Goal: Task Accomplishment & Management: Complete application form

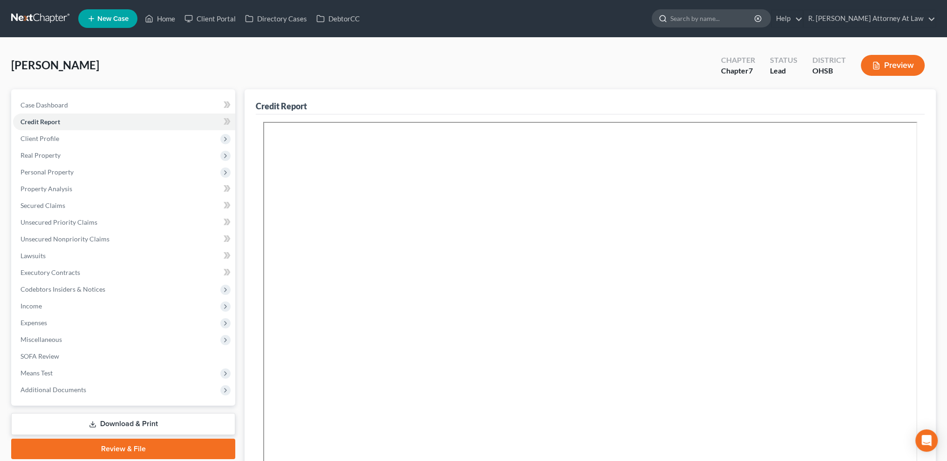
click at [706, 22] on input "search" at bounding box center [712, 18] width 85 height 17
type input "cooper"
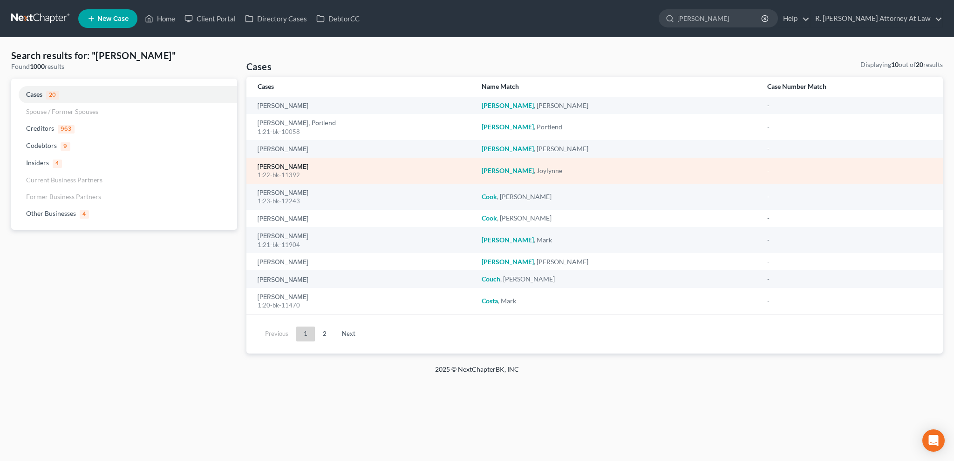
click at [272, 166] on link "Cooper, Joylynne" at bounding box center [283, 167] width 51 height 7
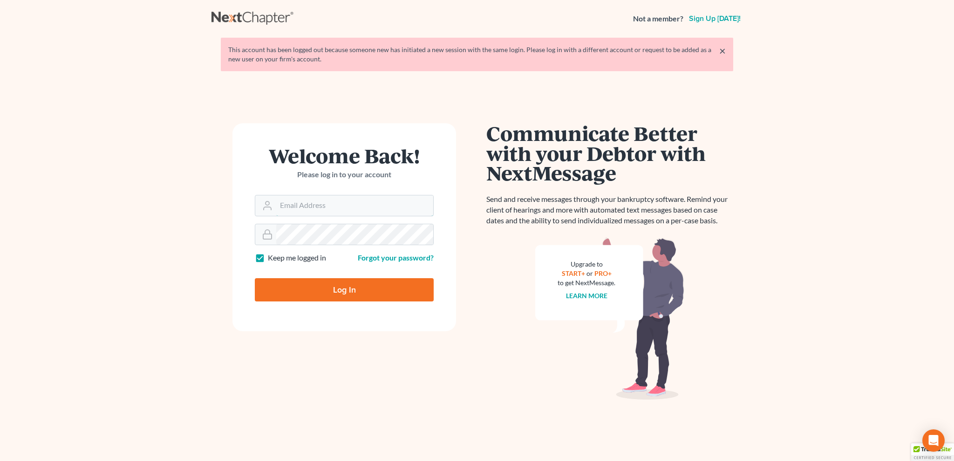
type input "[EMAIL_ADDRESS][DOMAIN_NAME]"
click at [344, 285] on input "Log In" at bounding box center [344, 289] width 179 height 23
type input "Thinking..."
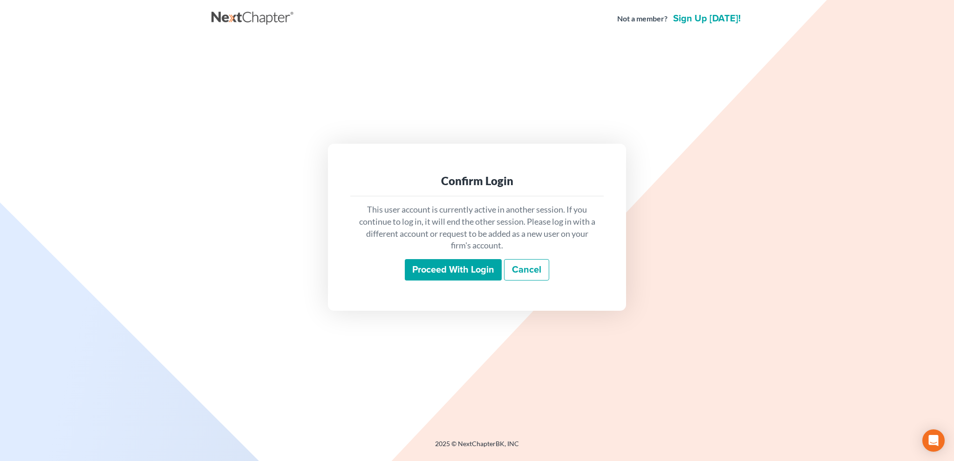
click at [441, 271] on input "Proceed with login" at bounding box center [453, 269] width 97 height 21
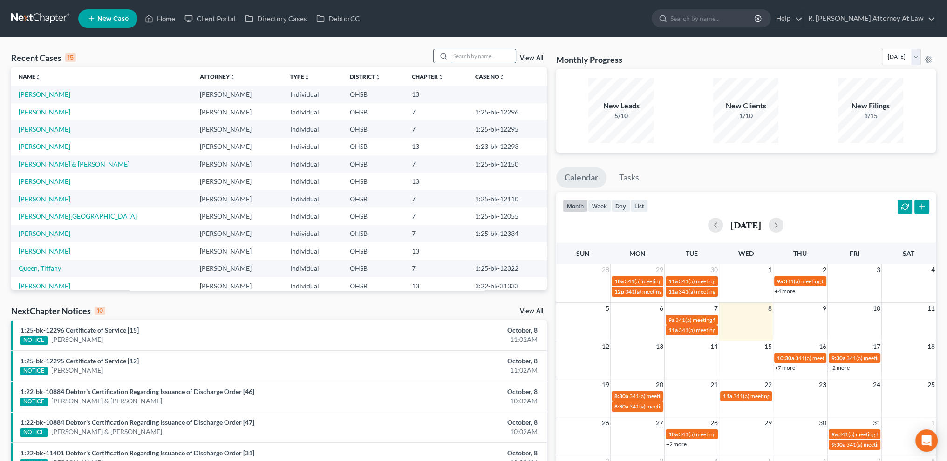
click at [476, 54] on input "search" at bounding box center [482, 56] width 65 height 14
type input "cooper"
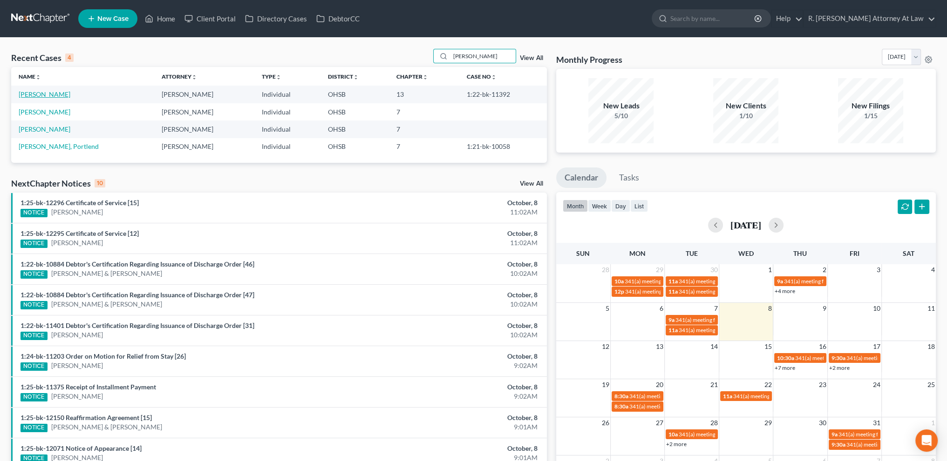
click at [34, 96] on link "Cooper, Joylynne" at bounding box center [45, 94] width 52 height 8
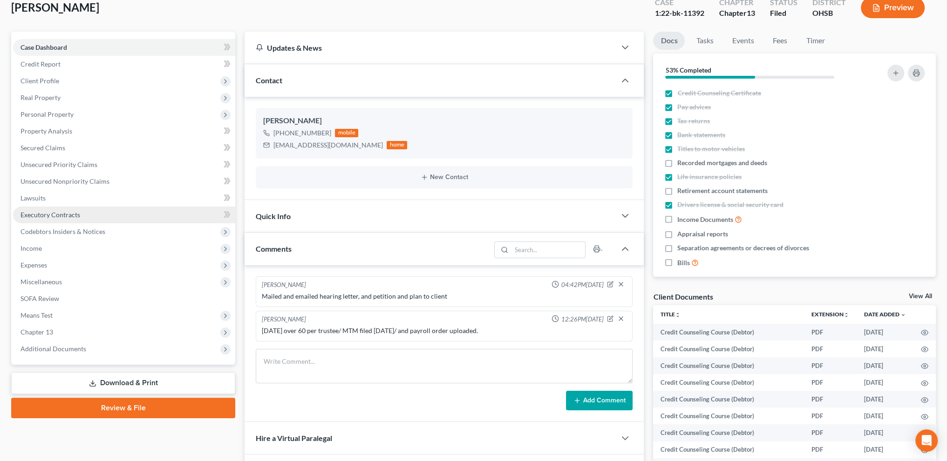
scroll to position [58, 0]
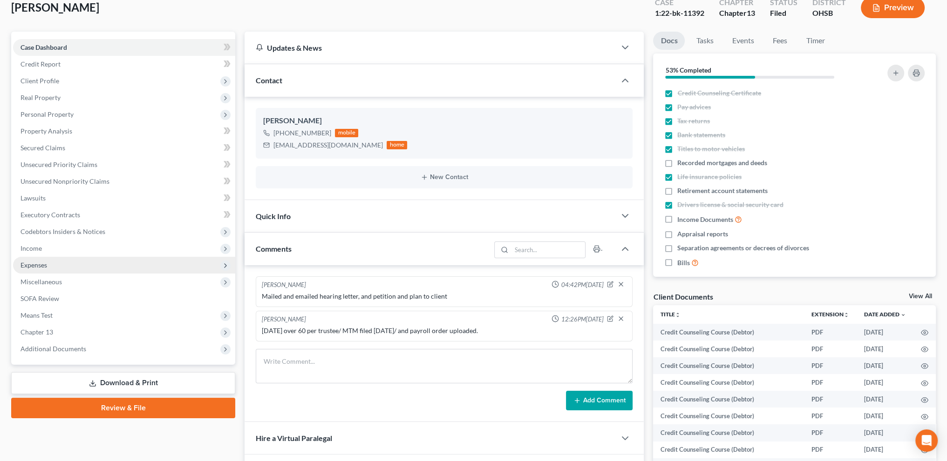
click at [33, 262] on span "Expenses" at bounding box center [33, 265] width 27 height 8
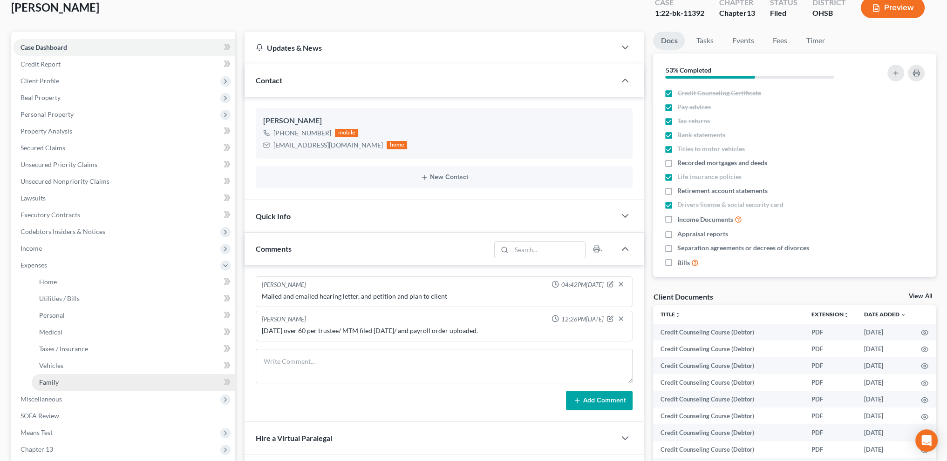
click at [56, 380] on span "Family" at bounding box center [49, 383] width 20 height 8
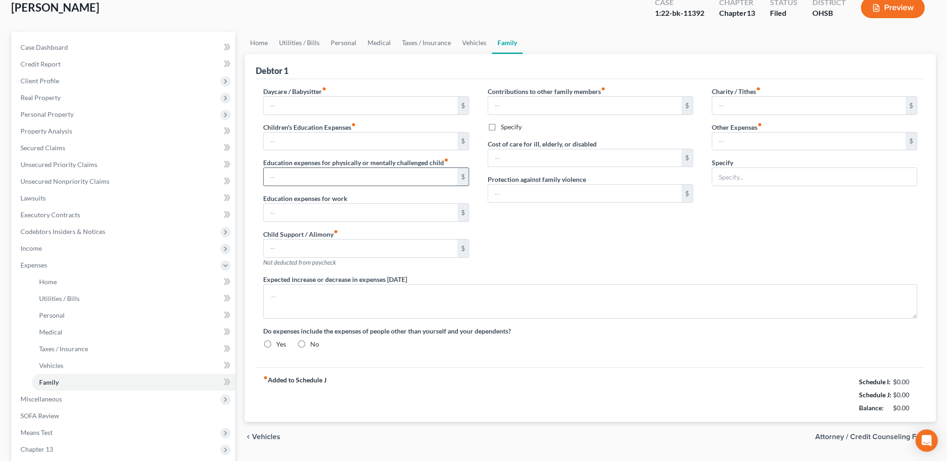
scroll to position [6, 0]
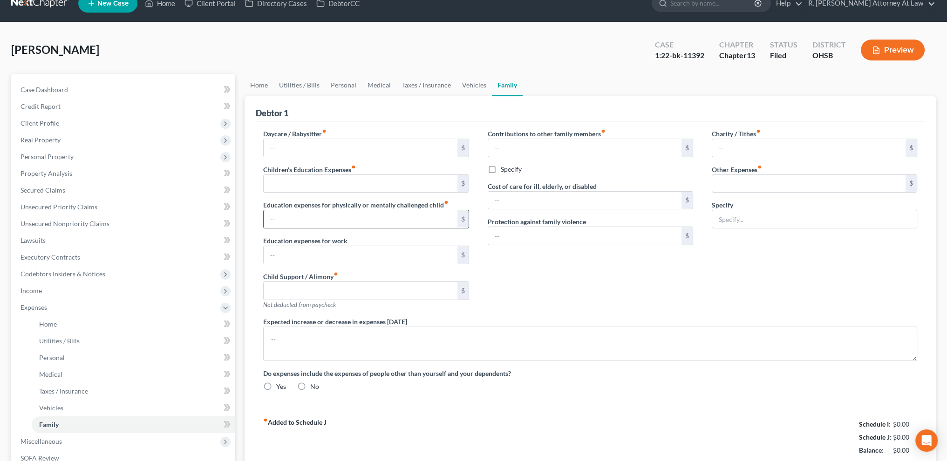
type input "0.00"
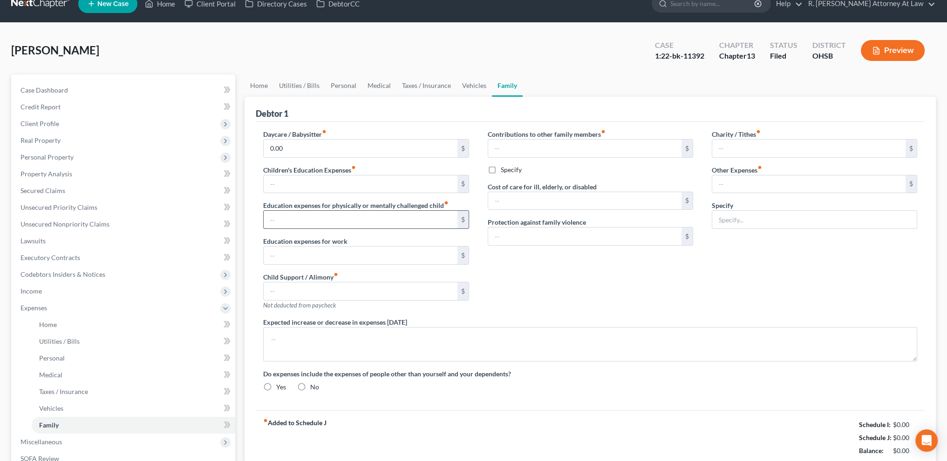
type input "0.00"
radio input "true"
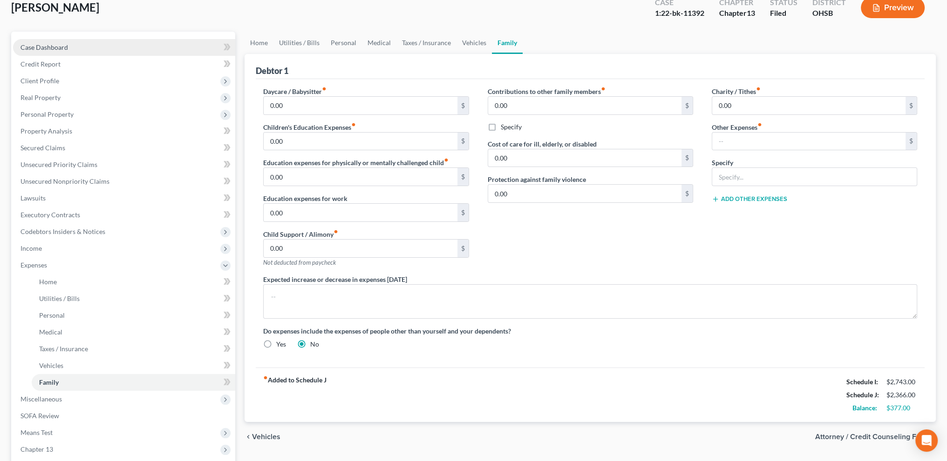
scroll to position [0, 0]
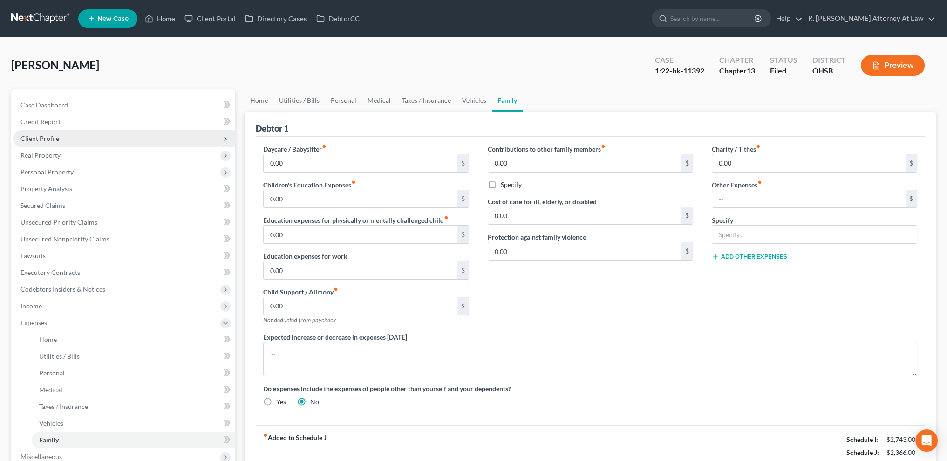
click at [34, 136] on span "Client Profile" at bounding box center [39, 139] width 39 height 8
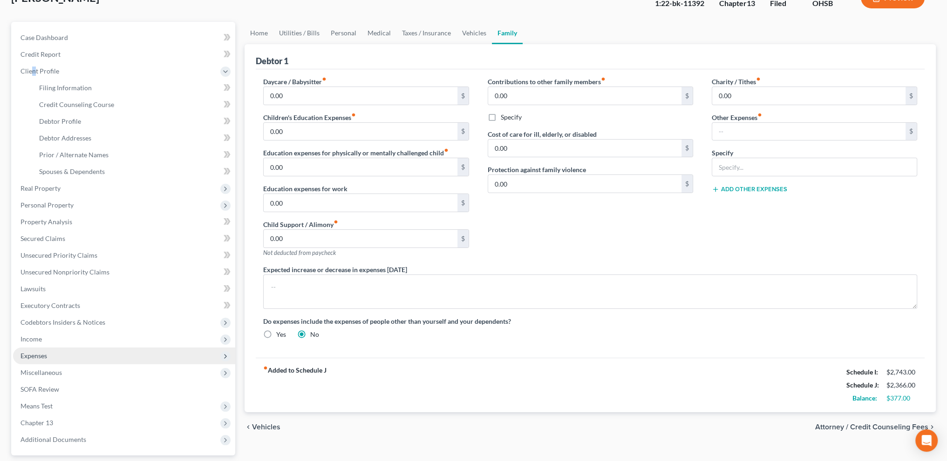
scroll to position [81, 0]
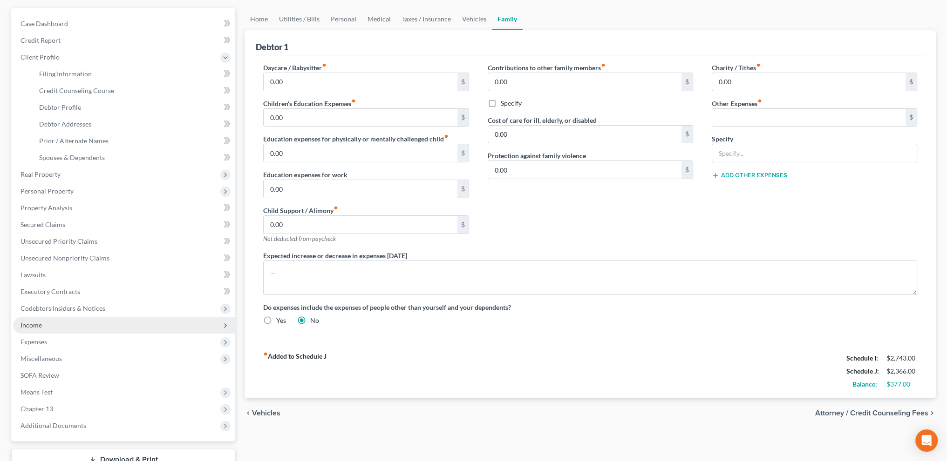
click at [27, 328] on span "Income" at bounding box center [30, 325] width 21 height 8
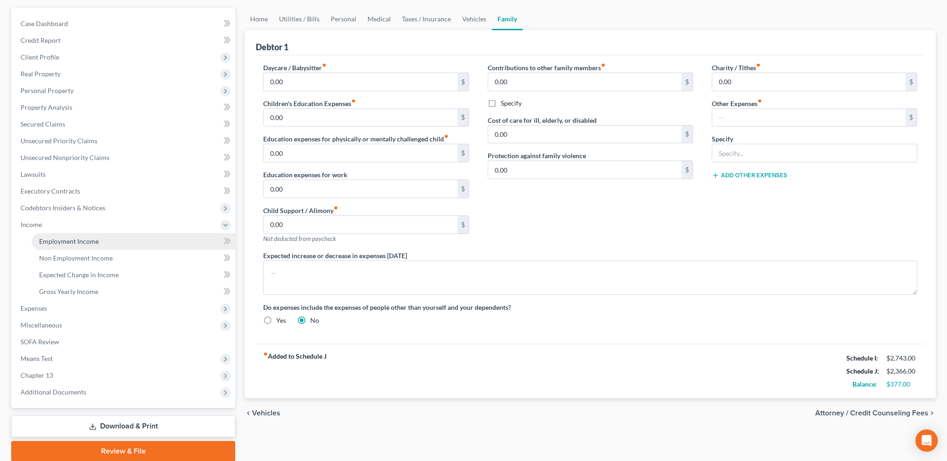
click at [62, 241] on span "Employment Income" at bounding box center [69, 241] width 60 height 8
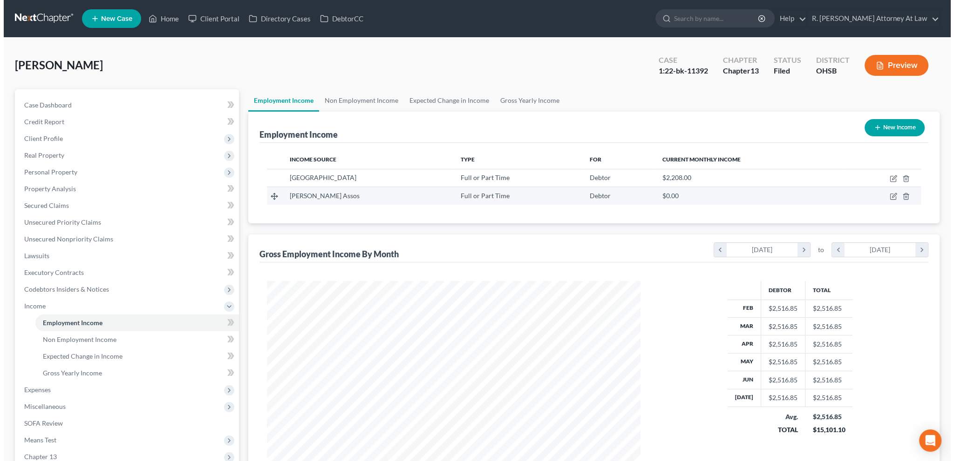
scroll to position [187, 392]
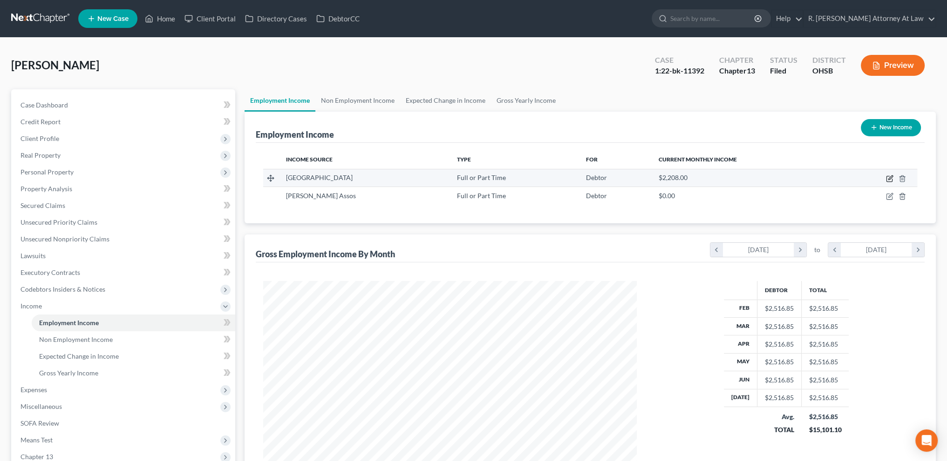
click at [889, 176] on icon "button" at bounding box center [889, 179] width 6 height 6
select select "0"
select select "36"
select select "0"
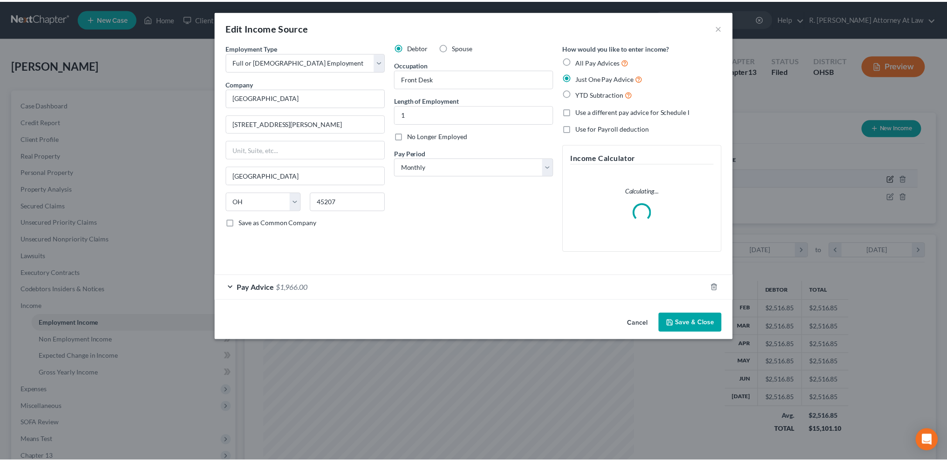
scroll to position [188, 395]
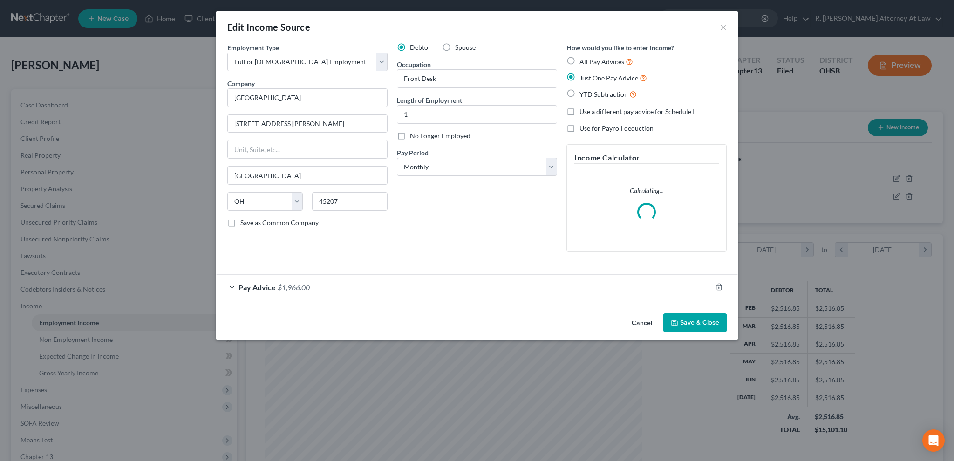
click at [691, 316] on button "Save & Close" at bounding box center [694, 323] width 63 height 20
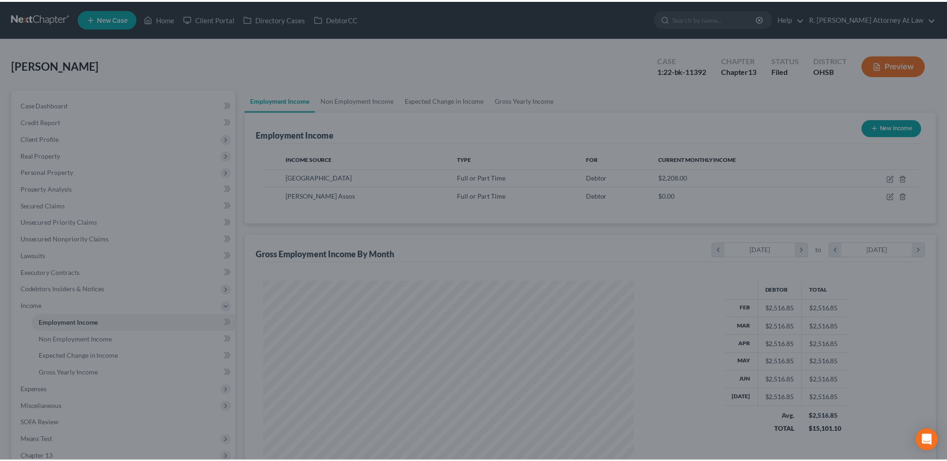
scroll to position [465488, 465282]
